Goal: Navigation & Orientation: Go to known website

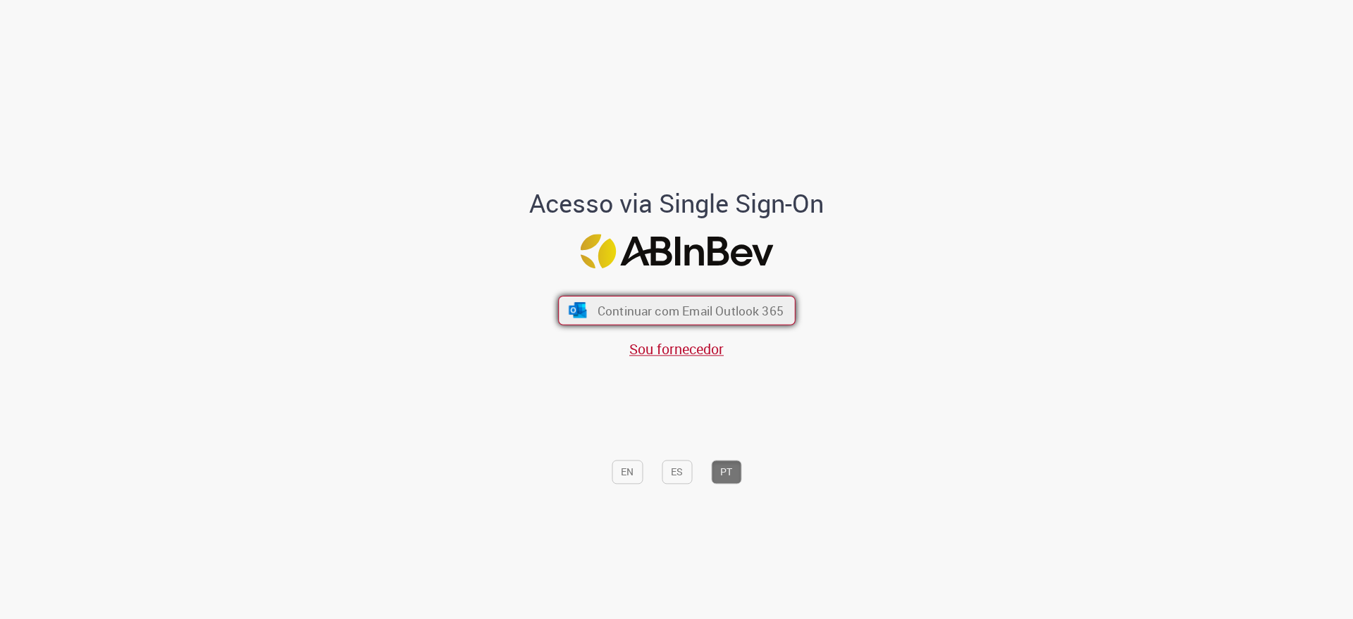
click at [650, 309] on span "Continuar com Email Outlook 365" at bounding box center [690, 310] width 186 height 16
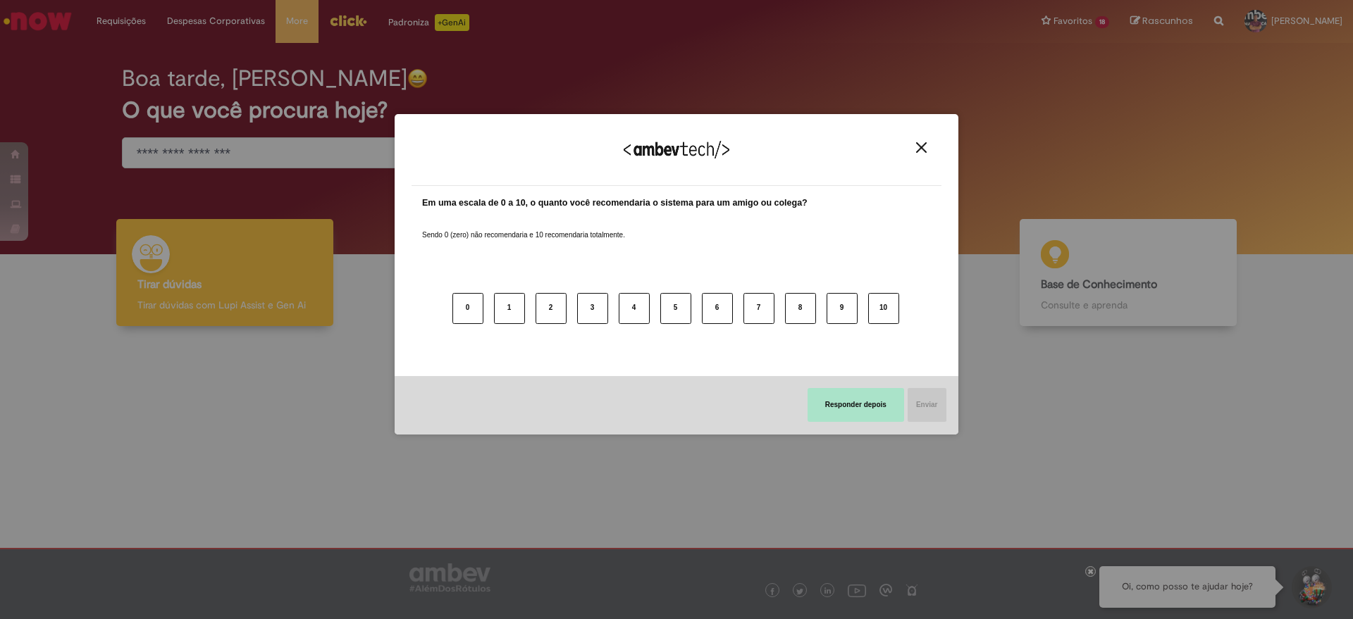
click at [836, 403] on button "Responder depois" at bounding box center [856, 405] width 97 height 34
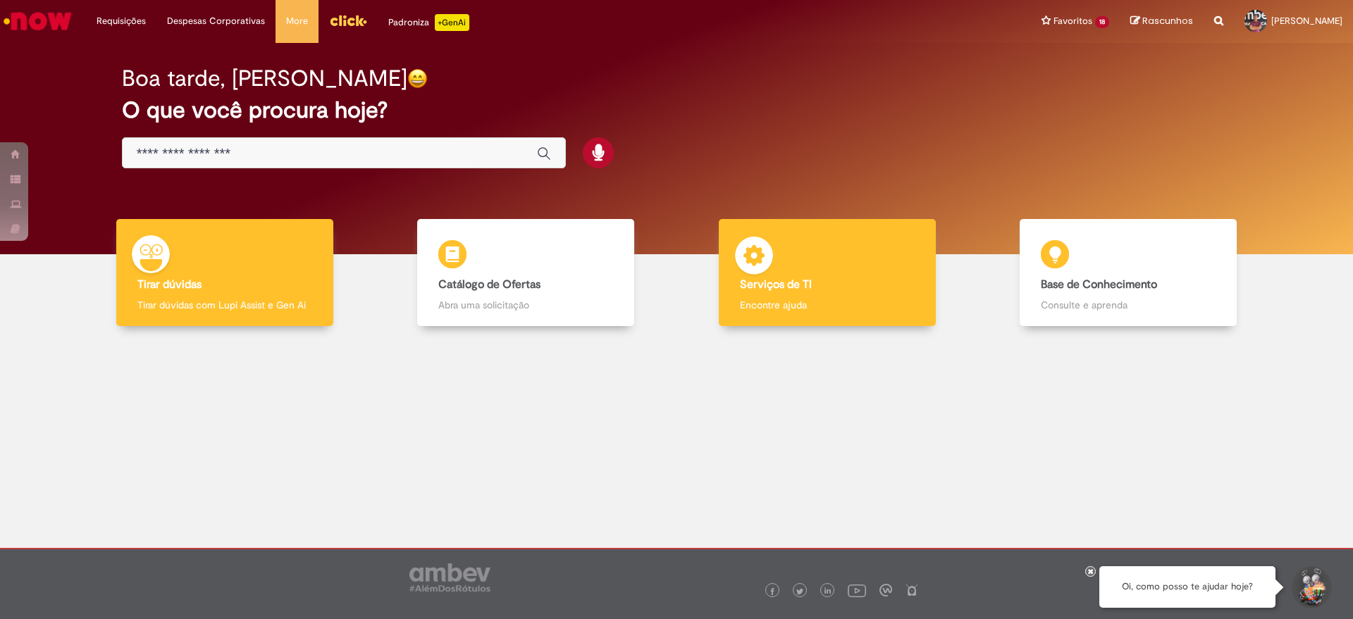
click at [751, 276] on img at bounding box center [754, 258] width 42 height 42
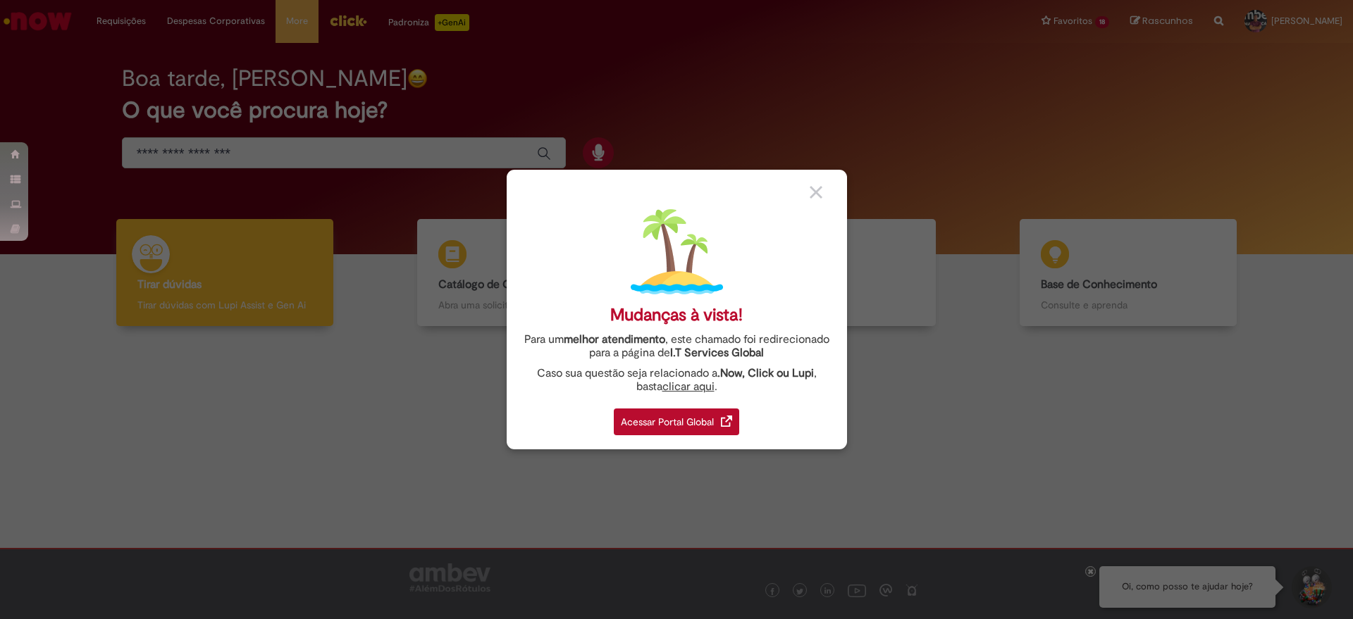
click at [687, 416] on div "Acessar Portal Global" at bounding box center [676, 422] width 125 height 27
